Goal: Information Seeking & Learning: Understand process/instructions

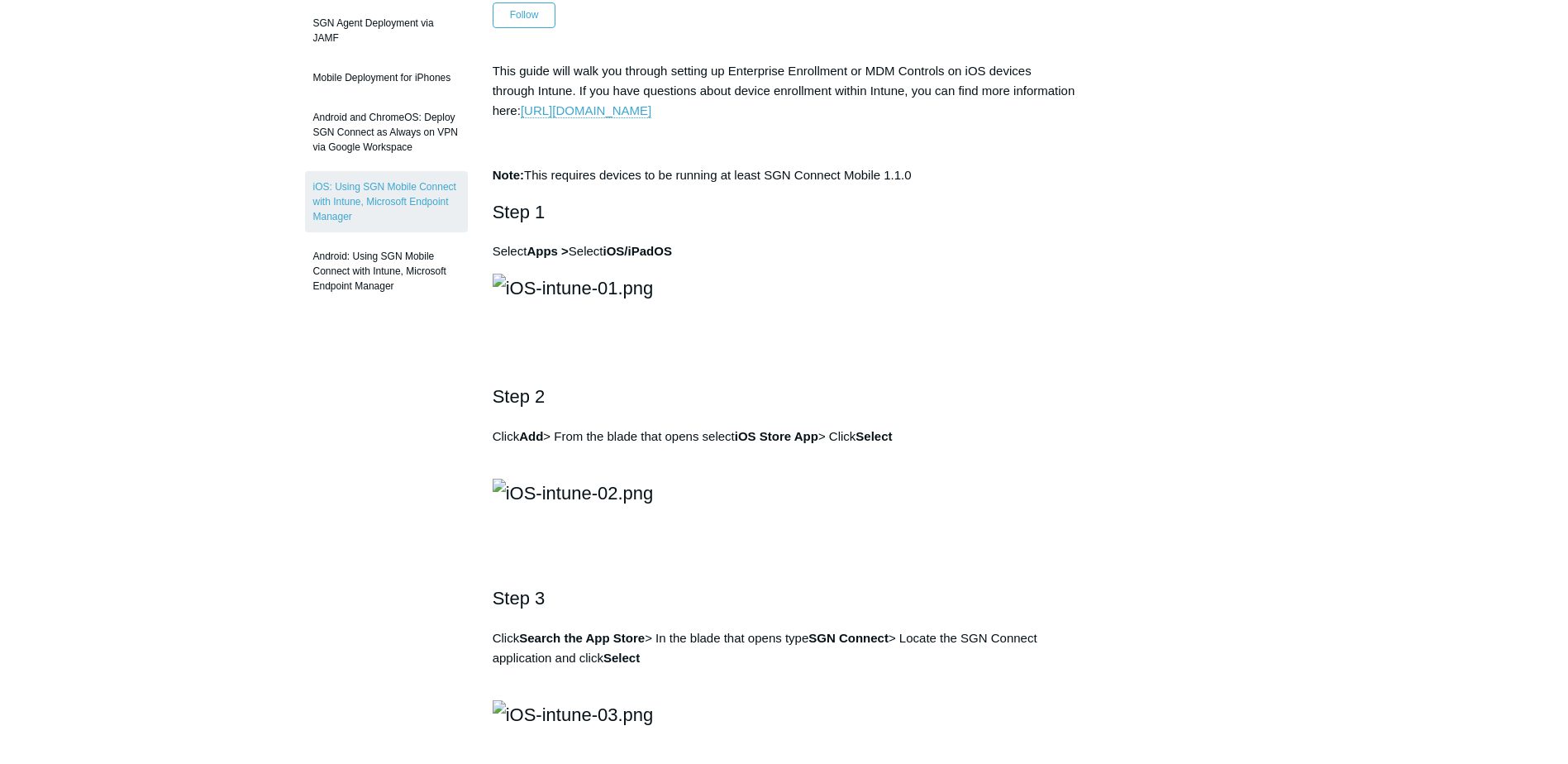
scroll to position [248, 0]
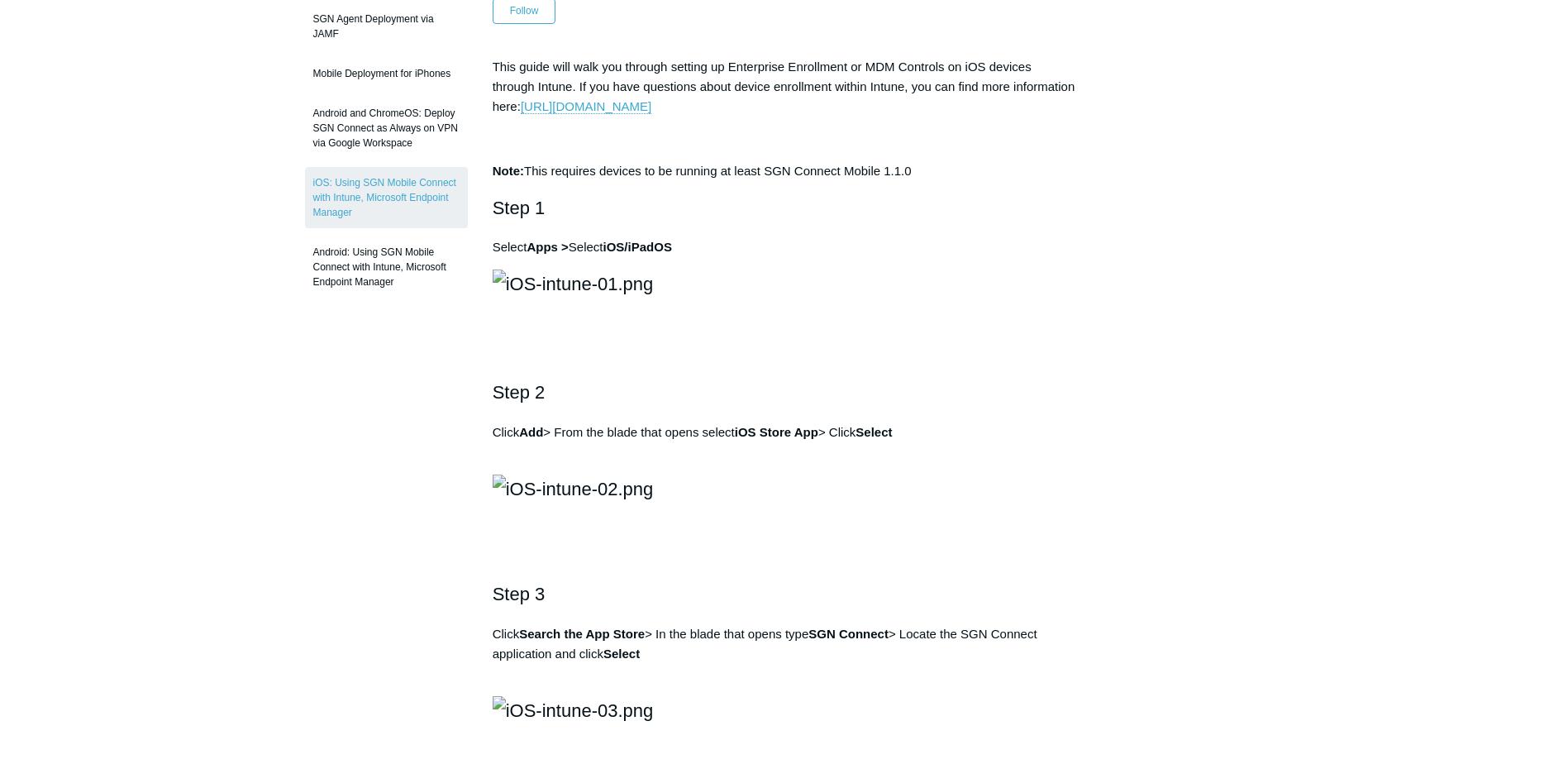
drag, startPoint x: 1521, startPoint y: 0, endPoint x: 908, endPoint y: 388, distance: 725.5
click at [654, 299] on img at bounding box center [573, 284] width 161 height 29
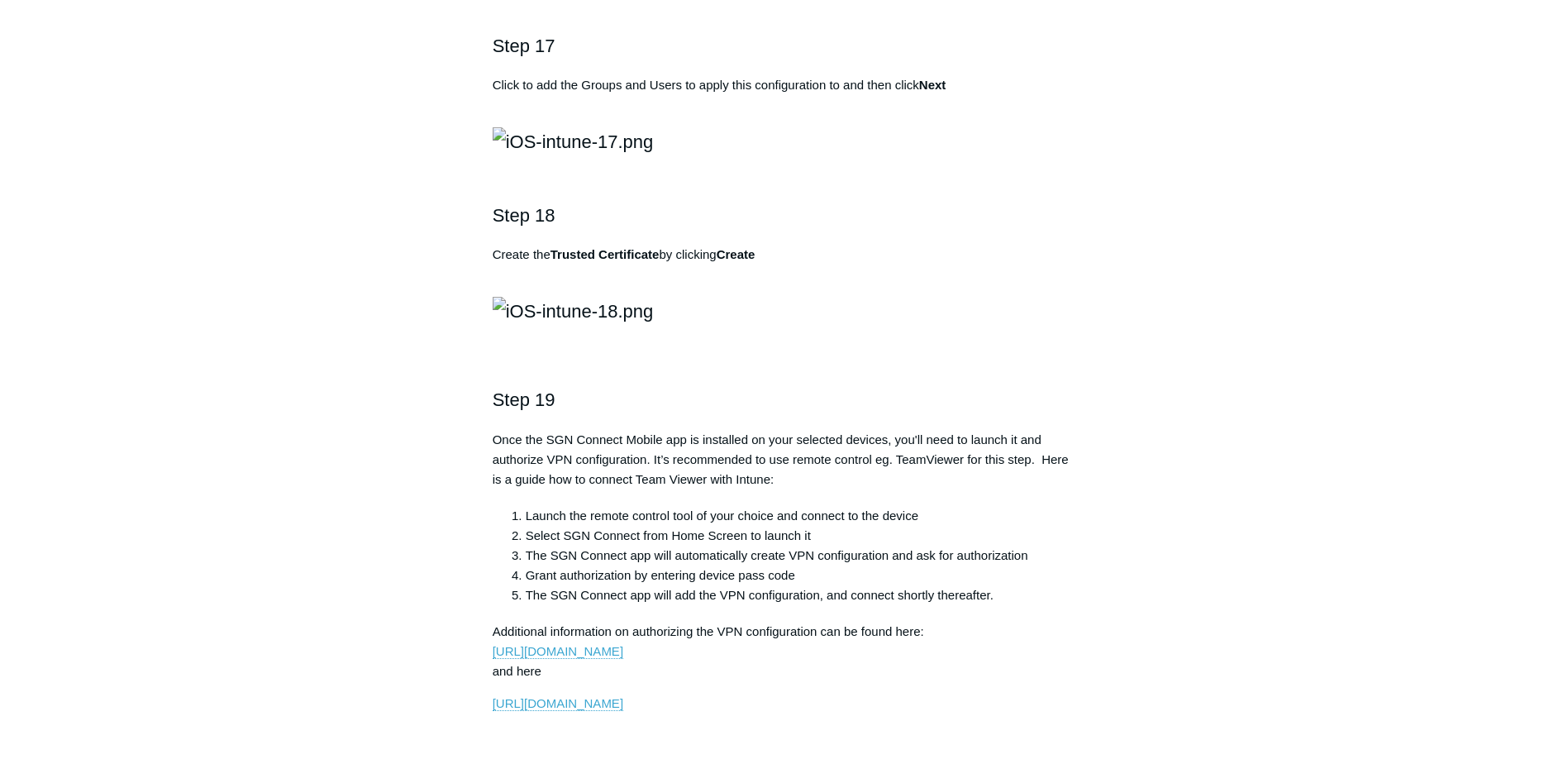
scroll to position [3390, 0]
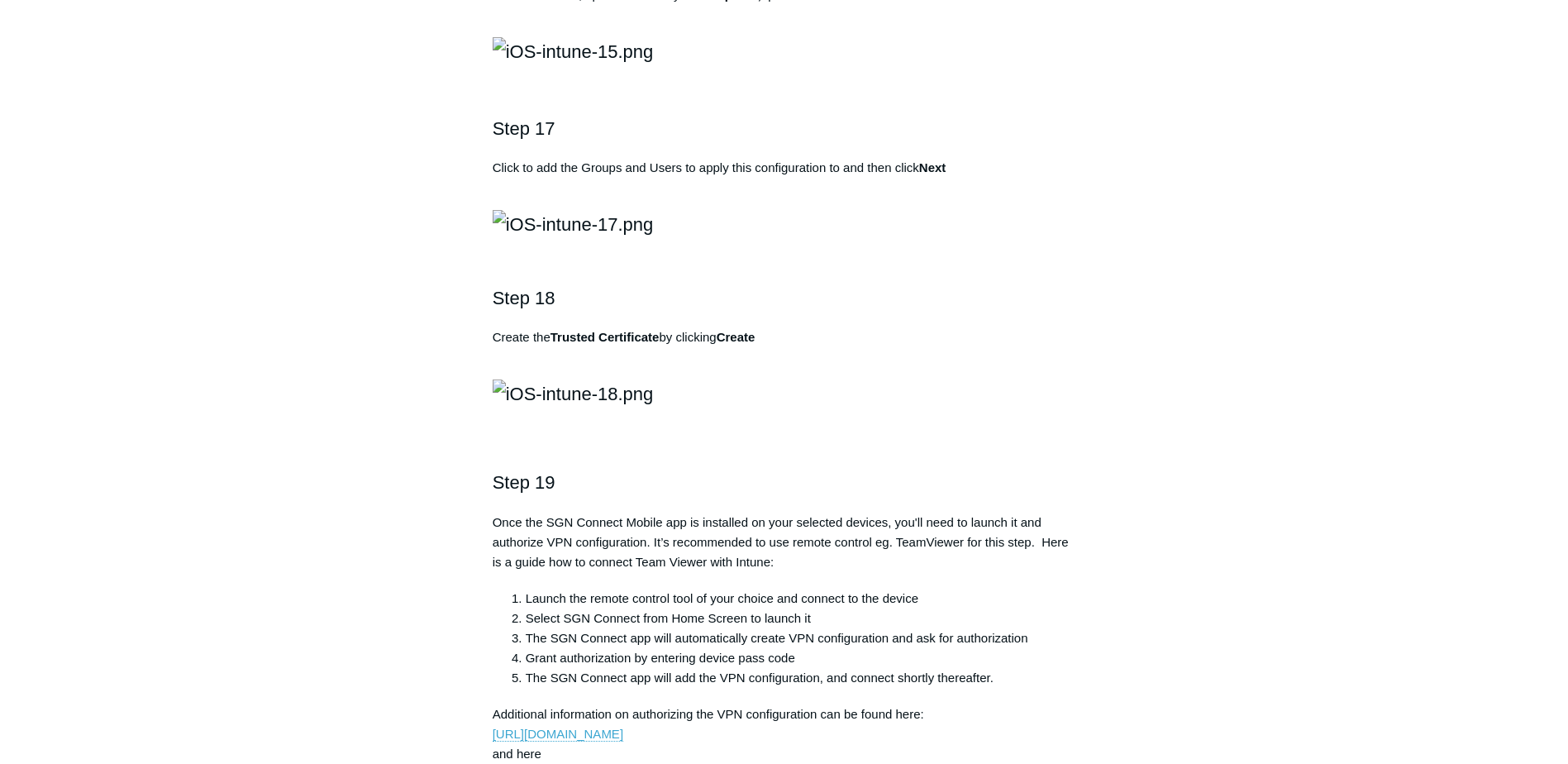
drag, startPoint x: 525, startPoint y: 330, endPoint x: 627, endPoint y: 338, distance: 102.3
copy strong "SGN Connect iOS"
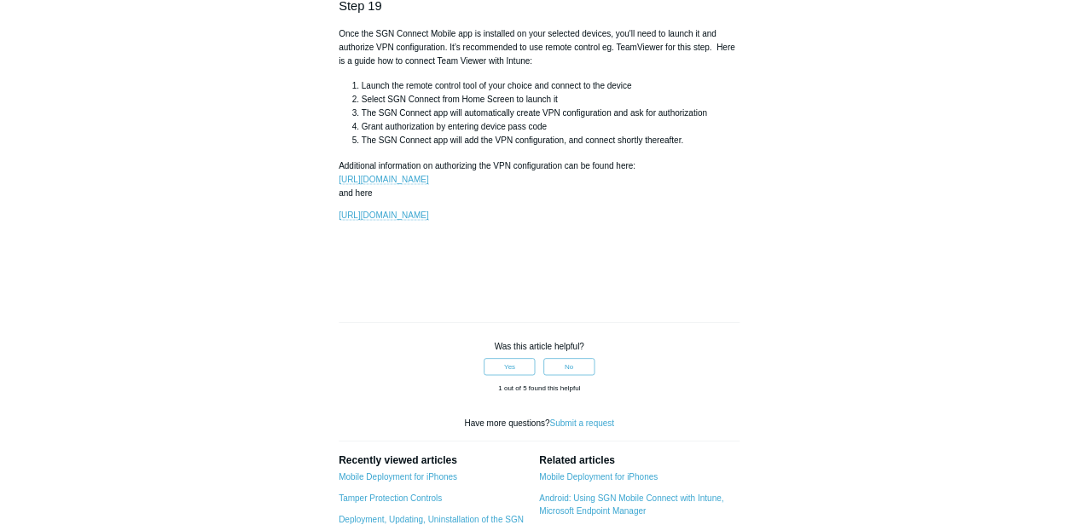
scroll to position [4009, 0]
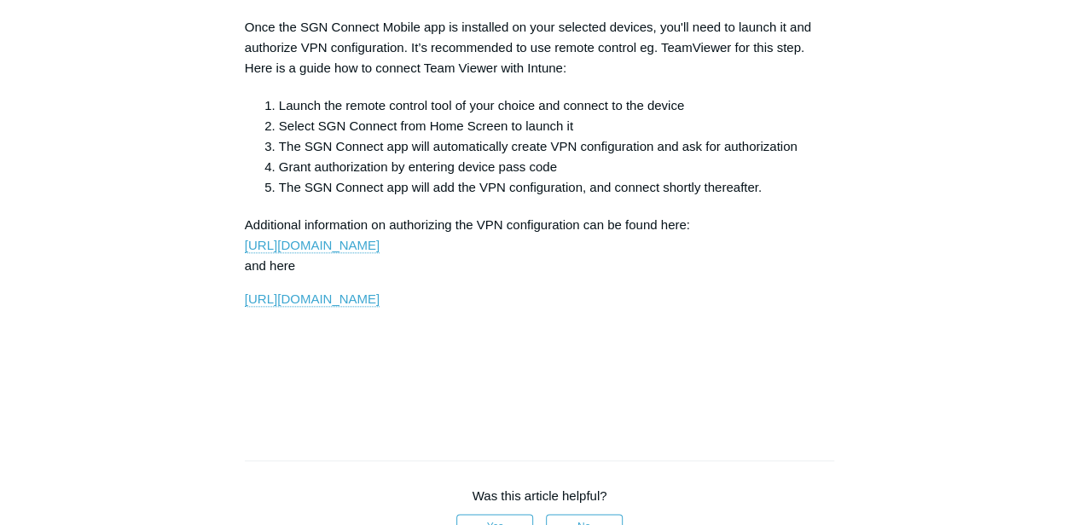
drag, startPoint x: 1527, startPoint y: 16, endPoint x: 532, endPoint y: 362, distance: 1052.8
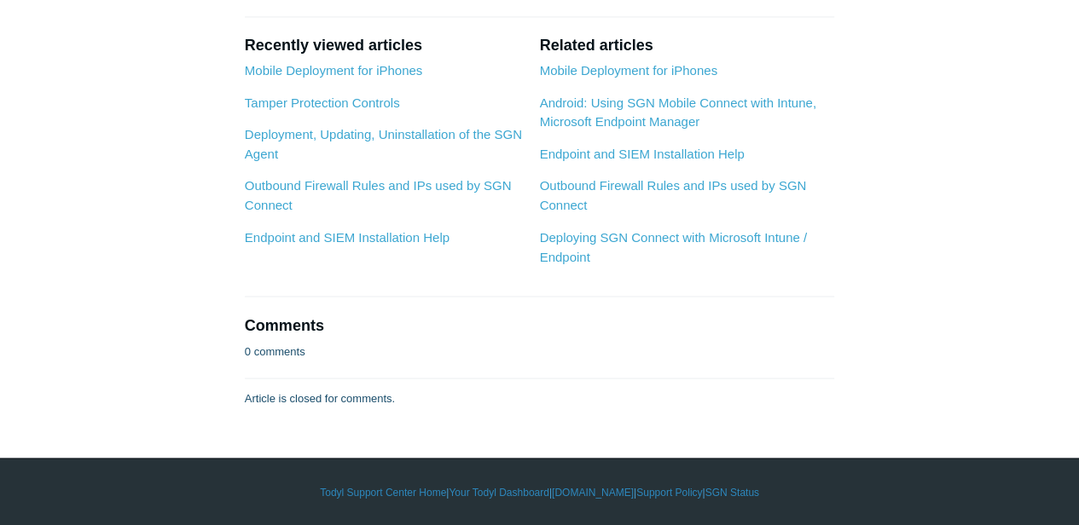
scroll to position [6453, 0]
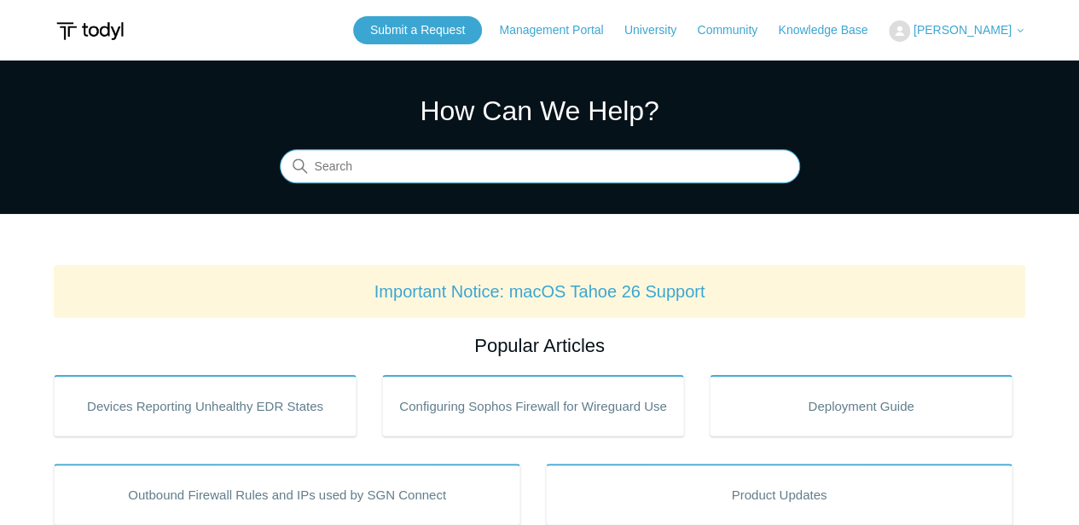
click at [476, 171] on input "Search" at bounding box center [540, 167] width 520 height 34
click at [473, 168] on input "Search" at bounding box center [540, 167] width 520 height 34
click at [461, 165] on input "Search" at bounding box center [540, 167] width 520 height 34
type input "uninstall"
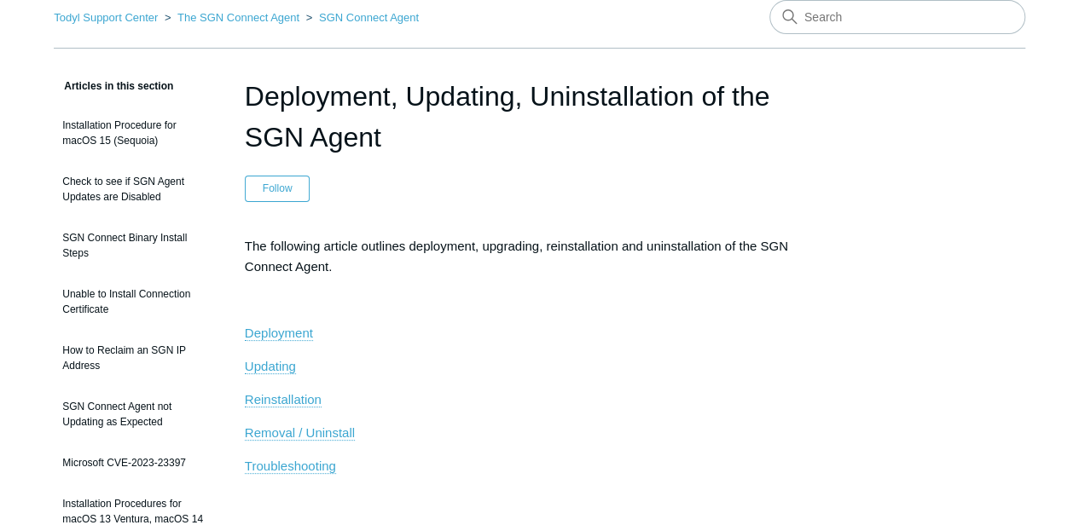
scroll to position [227, 0]
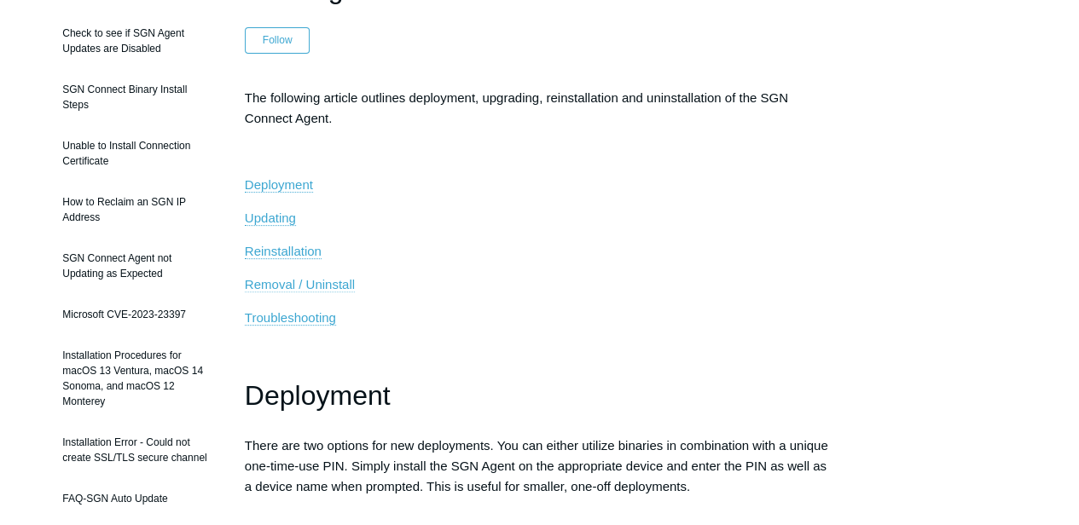
click at [344, 284] on span "Removal / Uninstall" at bounding box center [300, 284] width 110 height 14
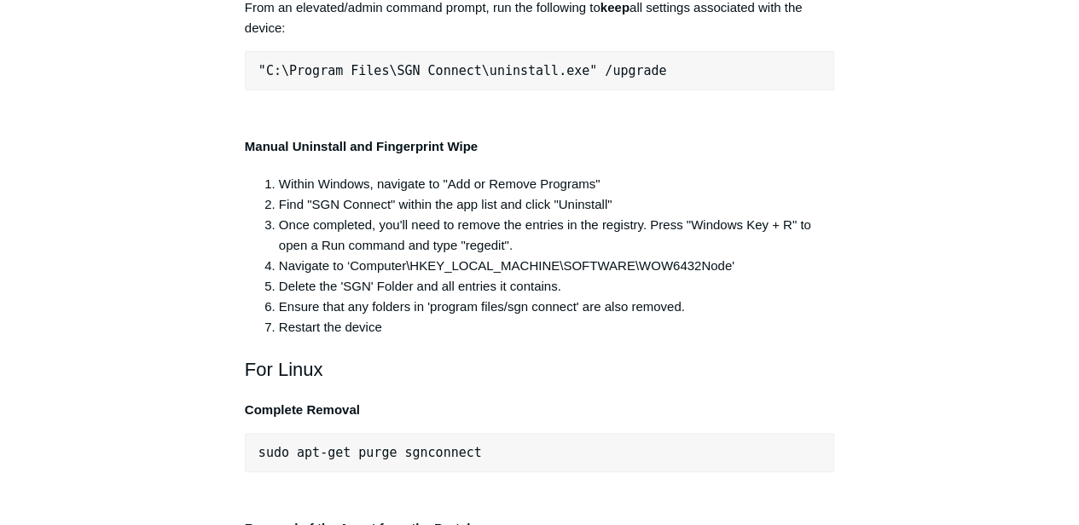
scroll to position [0, 7]
drag, startPoint x: 258, startPoint y: 351, endPoint x: 882, endPoint y: 351, distance: 624.3
copy pre ""C:\Program Files\SGN Connect\uninstall.exe" /uninstallKey yourMaintenanceKeyHe…"
